Goal: Task Accomplishment & Management: Manage account settings

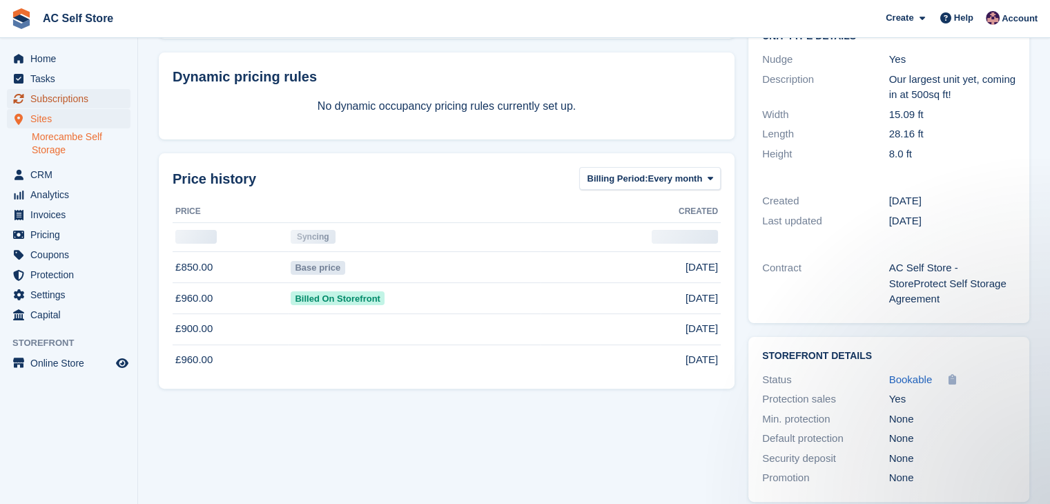
click at [52, 104] on span "Subscriptions" at bounding box center [71, 98] width 83 height 19
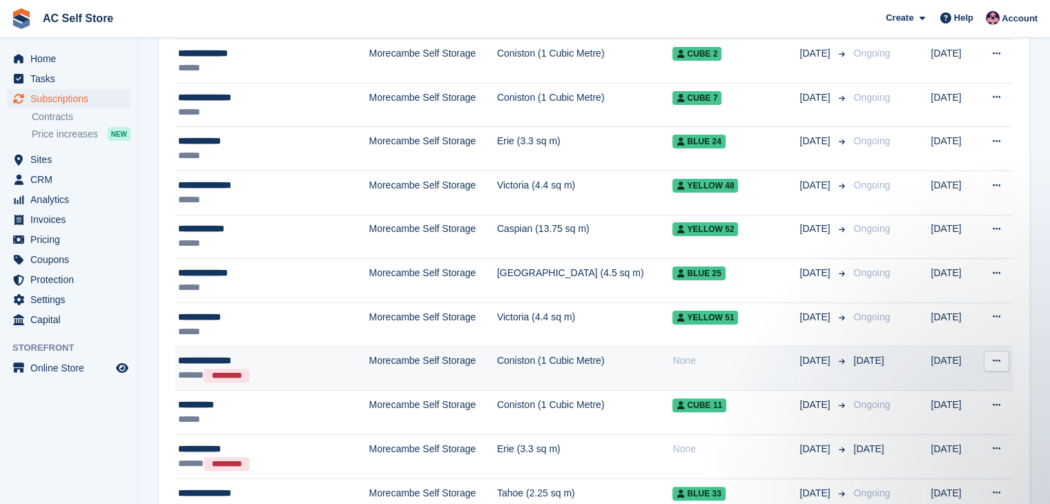
scroll to position [414, 0]
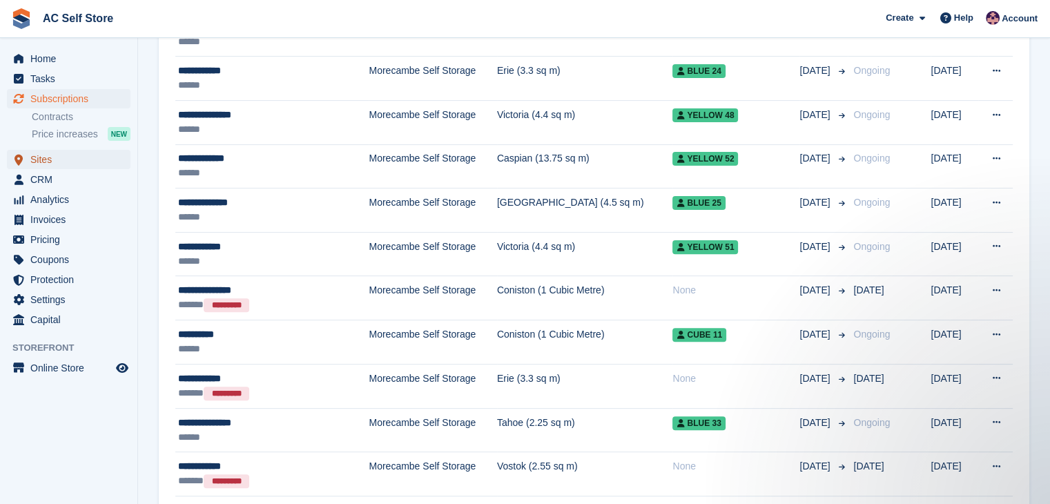
click at [72, 158] on span "Sites" at bounding box center [71, 159] width 83 height 19
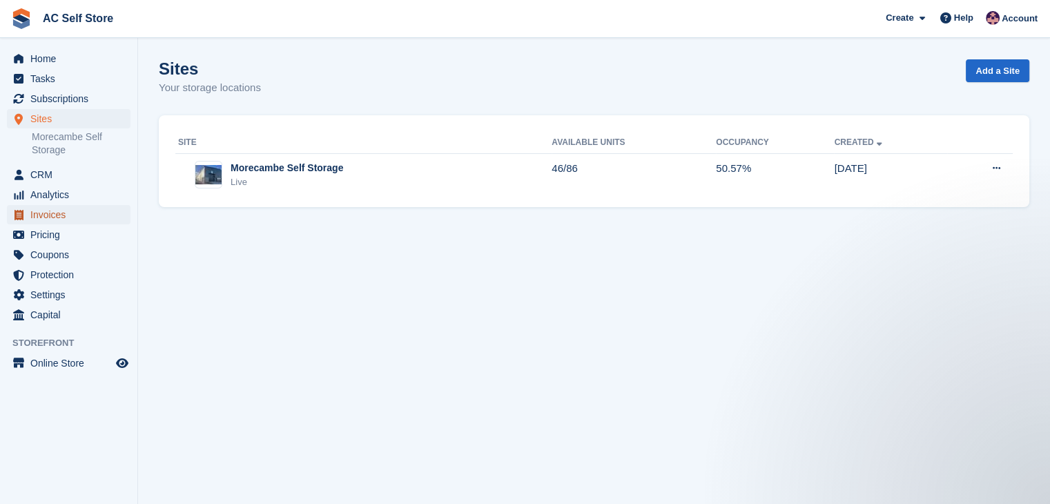
click at [50, 205] on span "Invoices" at bounding box center [71, 214] width 83 height 19
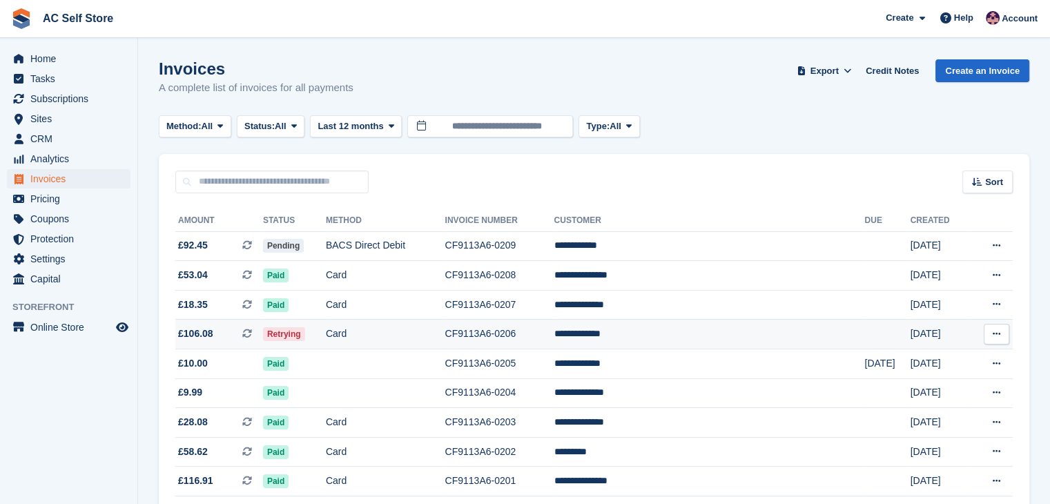
click at [326, 331] on td "Retrying" at bounding box center [294, 335] width 63 height 30
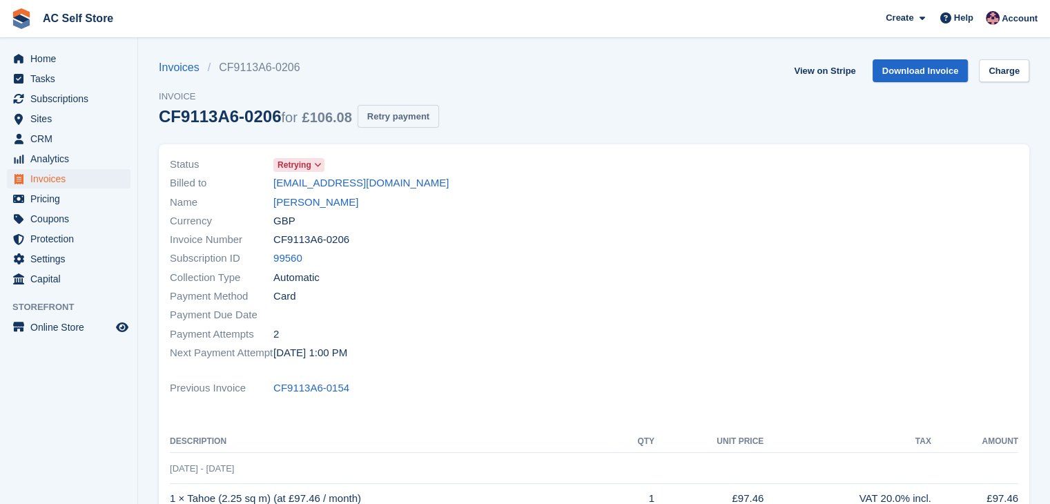
click at [363, 116] on button "Retry payment" at bounding box center [398, 116] width 81 height 23
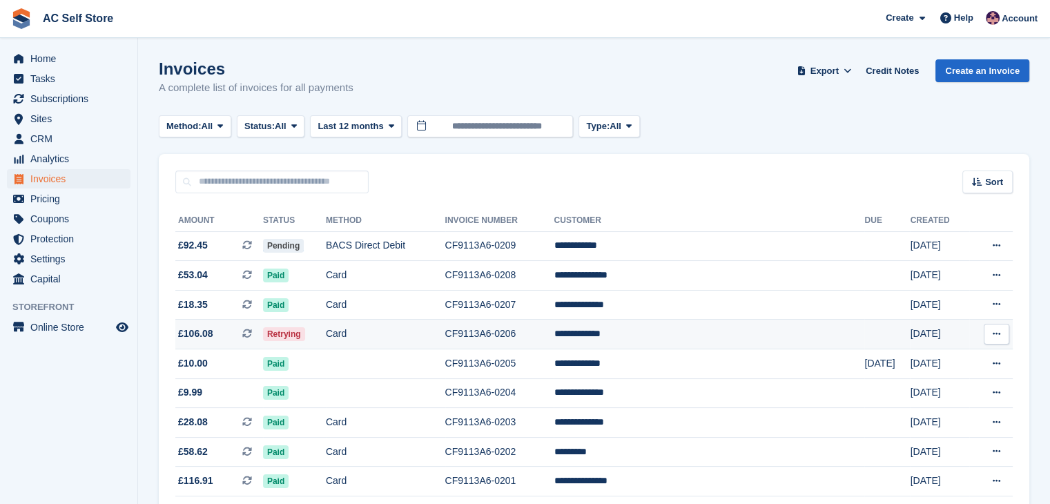
click at [445, 327] on td "Card" at bounding box center [385, 335] width 119 height 30
click at [997, 333] on icon at bounding box center [997, 333] width 8 height 9
